Goal: Information Seeking & Learning: Find contact information

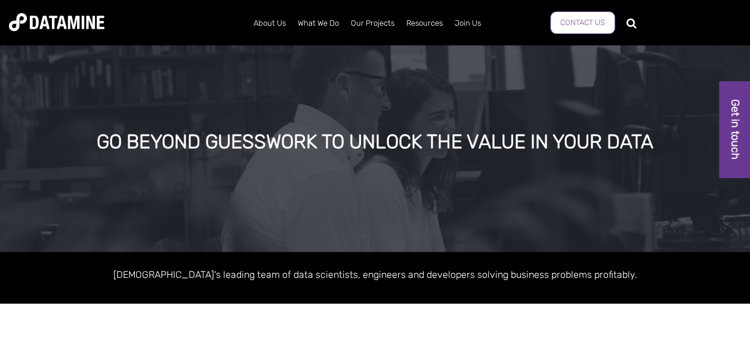
click at [604, 24] on link "Contact Us" at bounding box center [582, 22] width 65 height 23
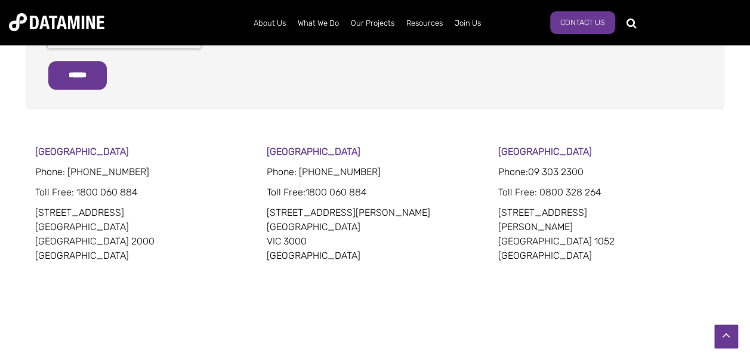
scroll to position [597, 0]
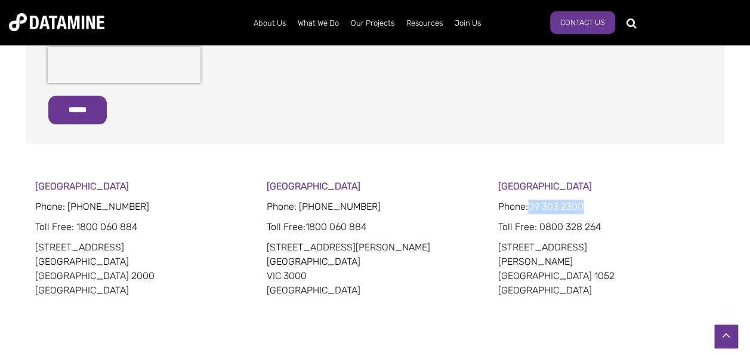
drag, startPoint x: 611, startPoint y: 201, endPoint x: 533, endPoint y: 202, distance: 78.2
click at [533, 202] on p "Phone: [PHONE_NUMBER]" at bounding box center [607, 206] width 217 height 14
copy span "09 303 2300"
click at [620, 184] on p "[GEOGRAPHIC_DATA]" at bounding box center [607, 186] width 217 height 14
drag, startPoint x: 611, startPoint y: 223, endPoint x: 542, endPoint y: 230, distance: 69.6
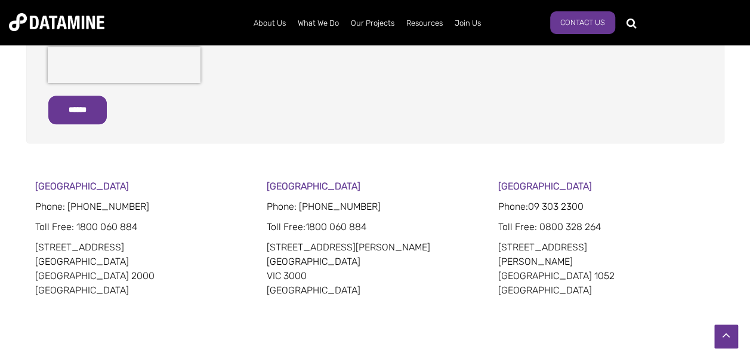
click at [542, 230] on p "Toll Free: 0800 328 264" at bounding box center [607, 227] width 217 height 14
drag, startPoint x: 542, startPoint y: 230, endPoint x: 620, endPoint y: 193, distance: 85.7
click at [623, 200] on p "Phone: [PHONE_NUMBER]" at bounding box center [607, 206] width 217 height 14
